Goal: Task Accomplishment & Management: Use online tool/utility

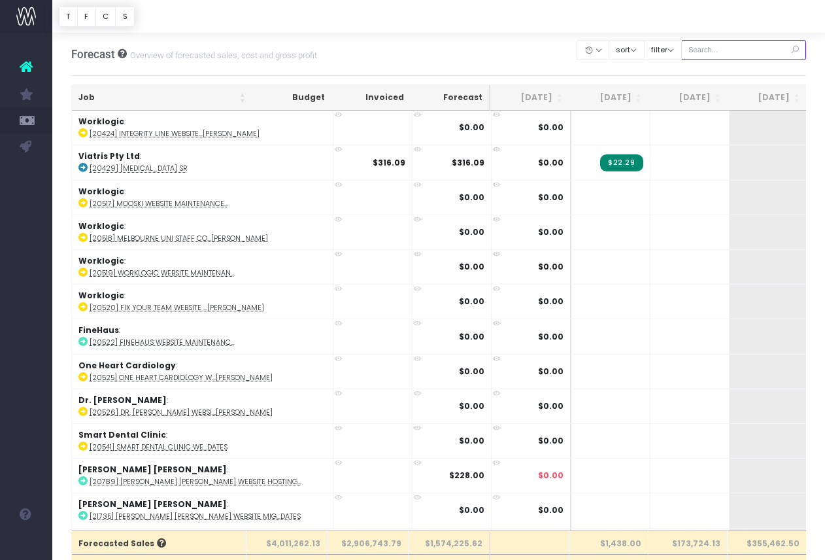
click at [753, 47] on input "text" at bounding box center [744, 50] width 126 height 20
paste input "24619"
type input "24619"
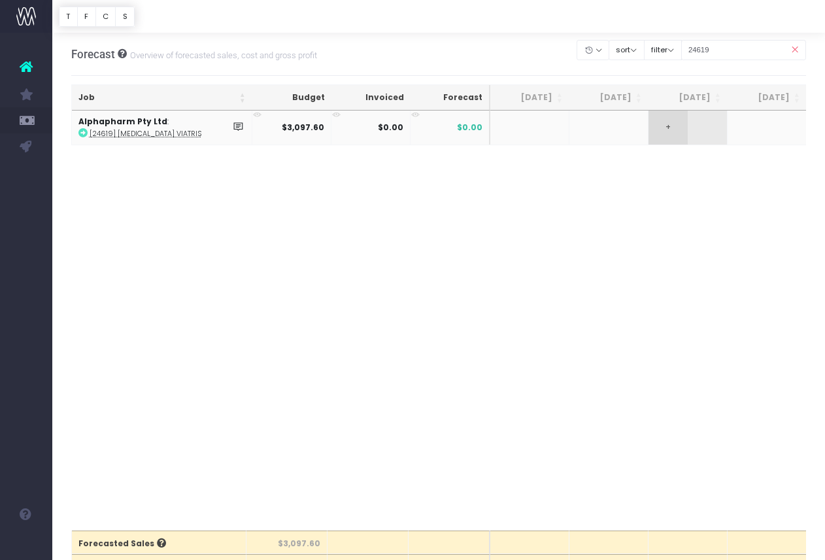
click at [679, 131] on span "+" at bounding box center [667, 127] width 39 height 34
click at [28, 65] on icon at bounding box center [26, 66] width 13 height 17
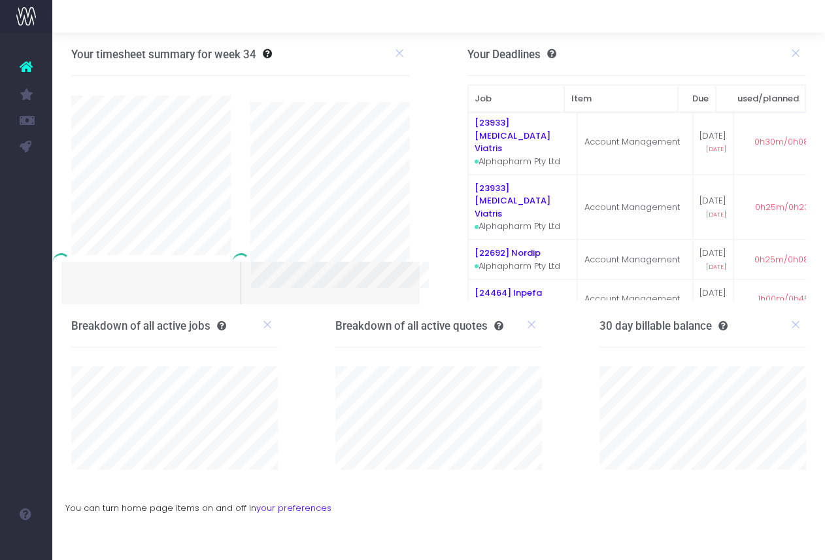
scroll to position [81, 0]
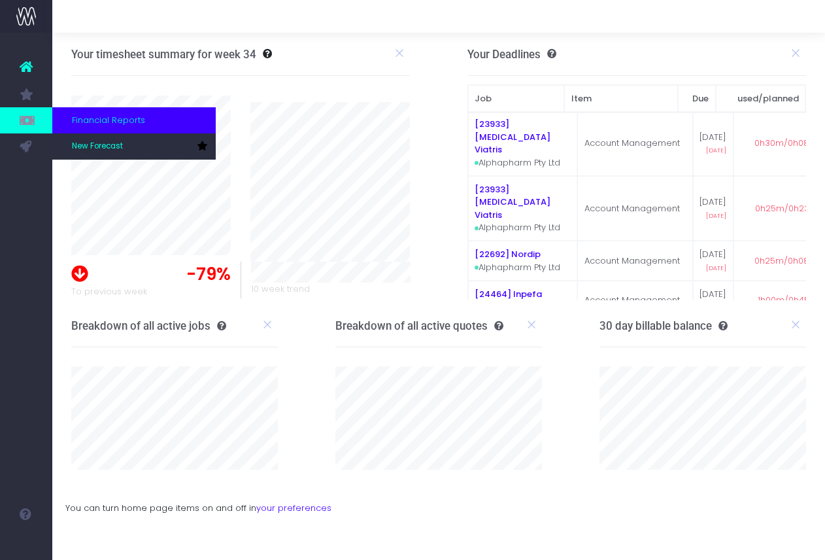
click at [27, 114] on icon at bounding box center [26, 120] width 13 height 14
click at [20, 118] on icon at bounding box center [26, 120] width 13 height 14
click at [101, 148] on span "New Forecast" at bounding box center [97, 147] width 51 height 12
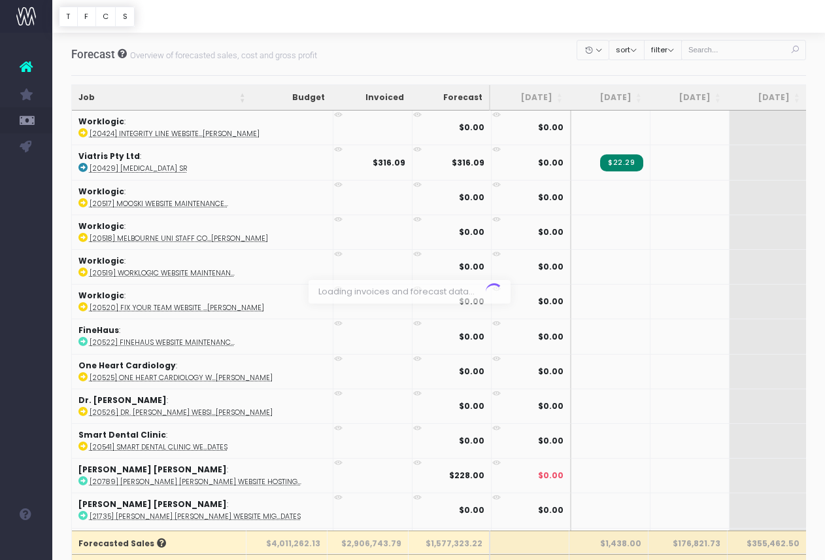
click at [683, 48] on div at bounding box center [412, 280] width 825 height 560
click at [682, 45] on button "filter" at bounding box center [663, 50] width 38 height 20
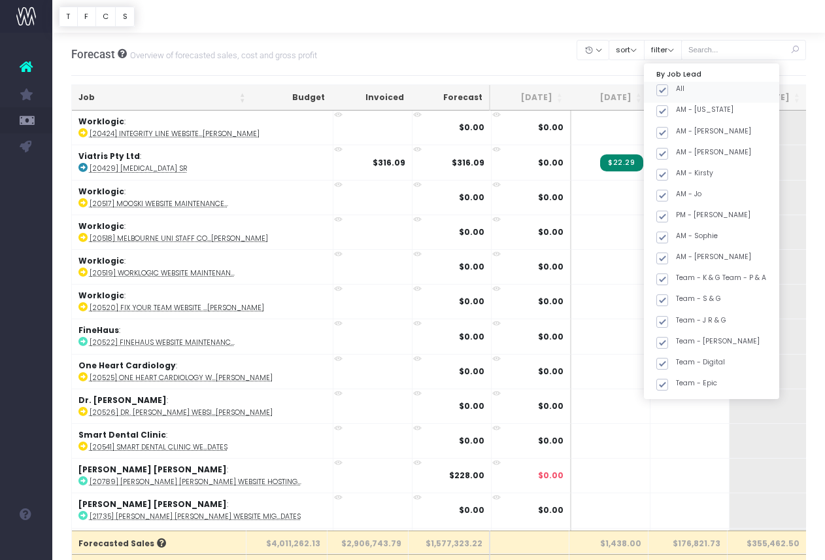
click at [668, 89] on span at bounding box center [662, 90] width 12 height 12
click at [677, 89] on input "All" at bounding box center [680, 88] width 8 height 8
checkbox input "false"
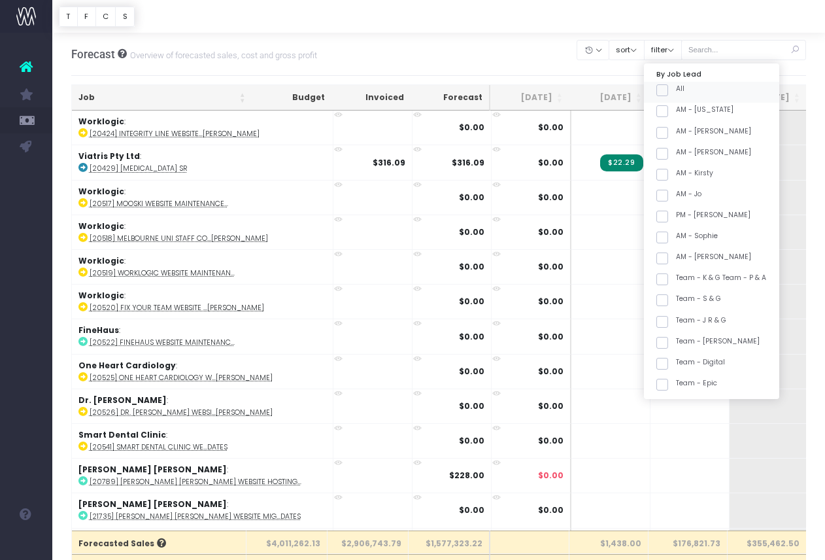
checkbox input "false"
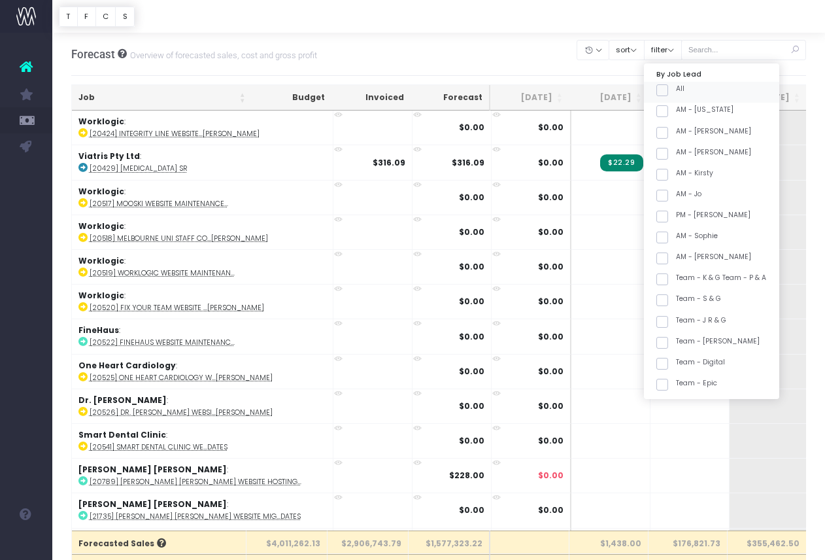
checkbox input "false"
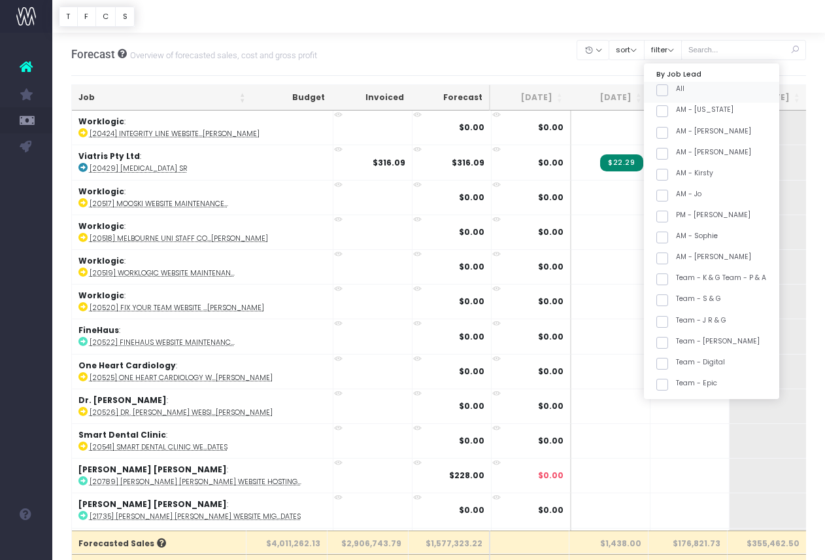
checkbox input "false"
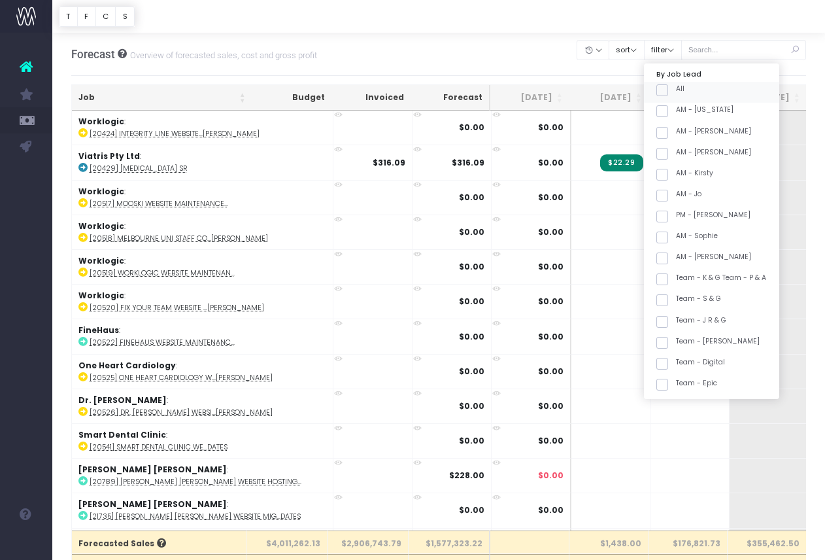
checkbox input "false"
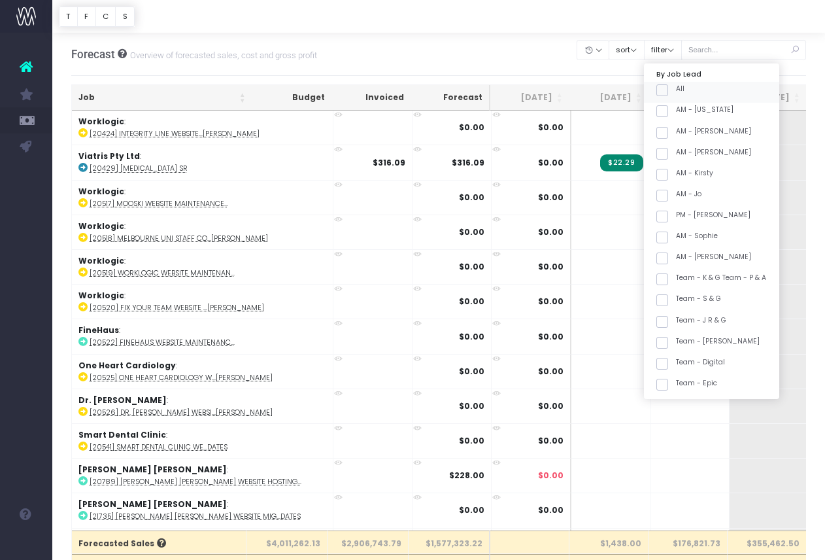
checkbox input "false"
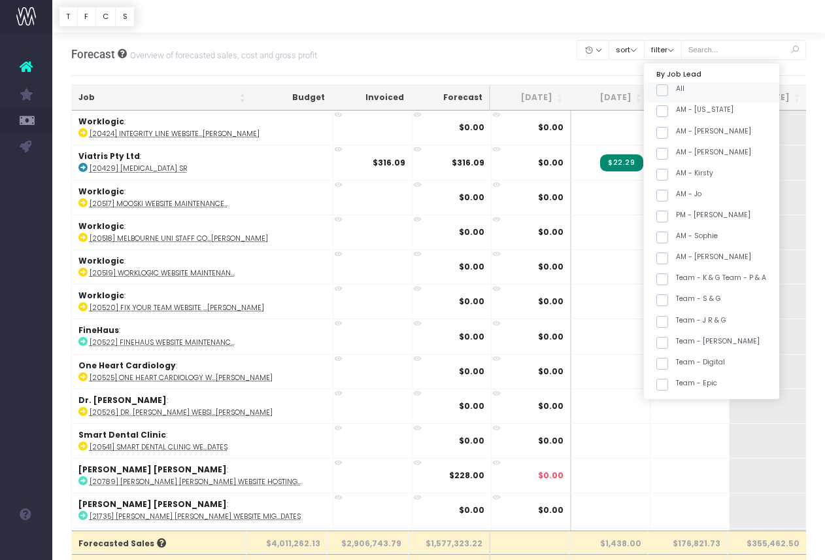
checkbox input "false"
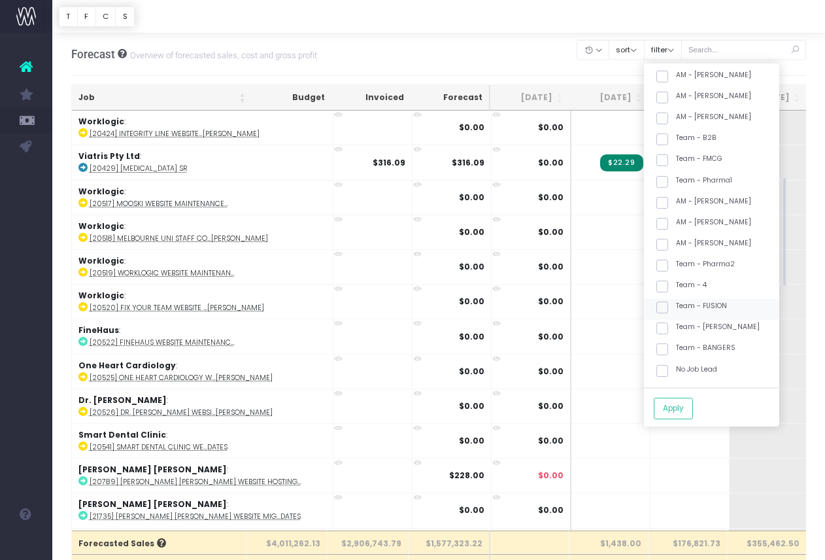
scroll to position [330, 0]
click at [668, 348] on span at bounding box center [662, 348] width 12 height 12
click at [677, 348] on input "Team - BANGERS" at bounding box center [680, 345] width 8 height 8
checkbox input "true"
click at [693, 409] on button "Apply" at bounding box center [673, 408] width 39 height 22
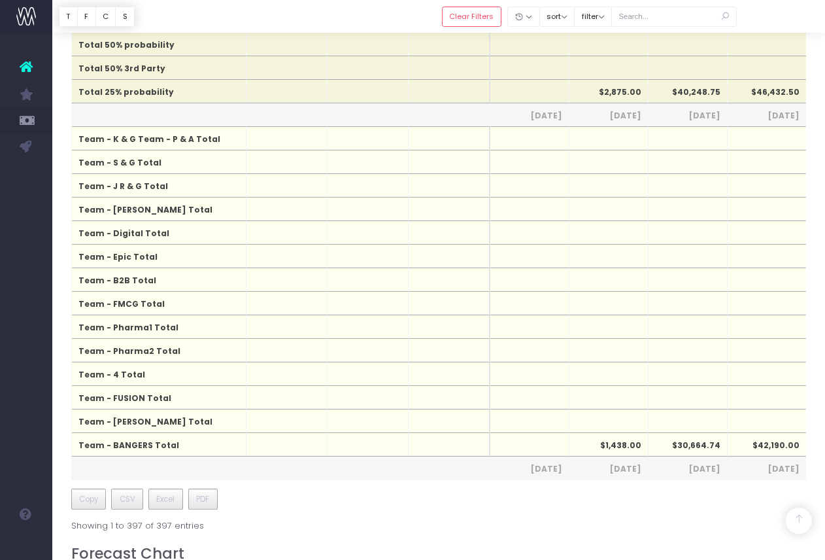
scroll to position [779, 0]
